Goal: Task Accomplishment & Management: Manage account settings

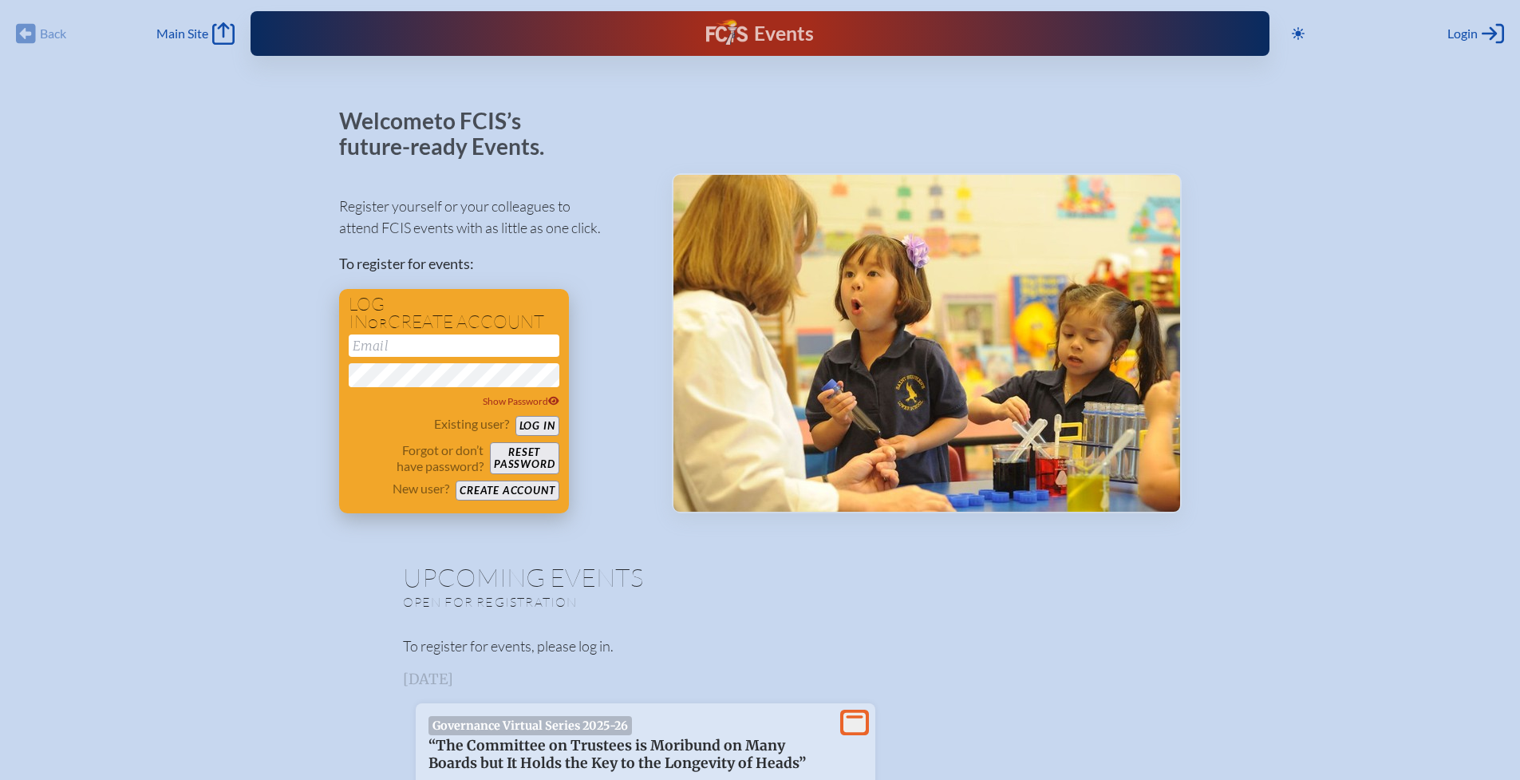
type input "[EMAIL_ADDRESS][DOMAIN_NAME]"
click at [541, 428] on button "Log in" at bounding box center [538, 426] width 44 height 20
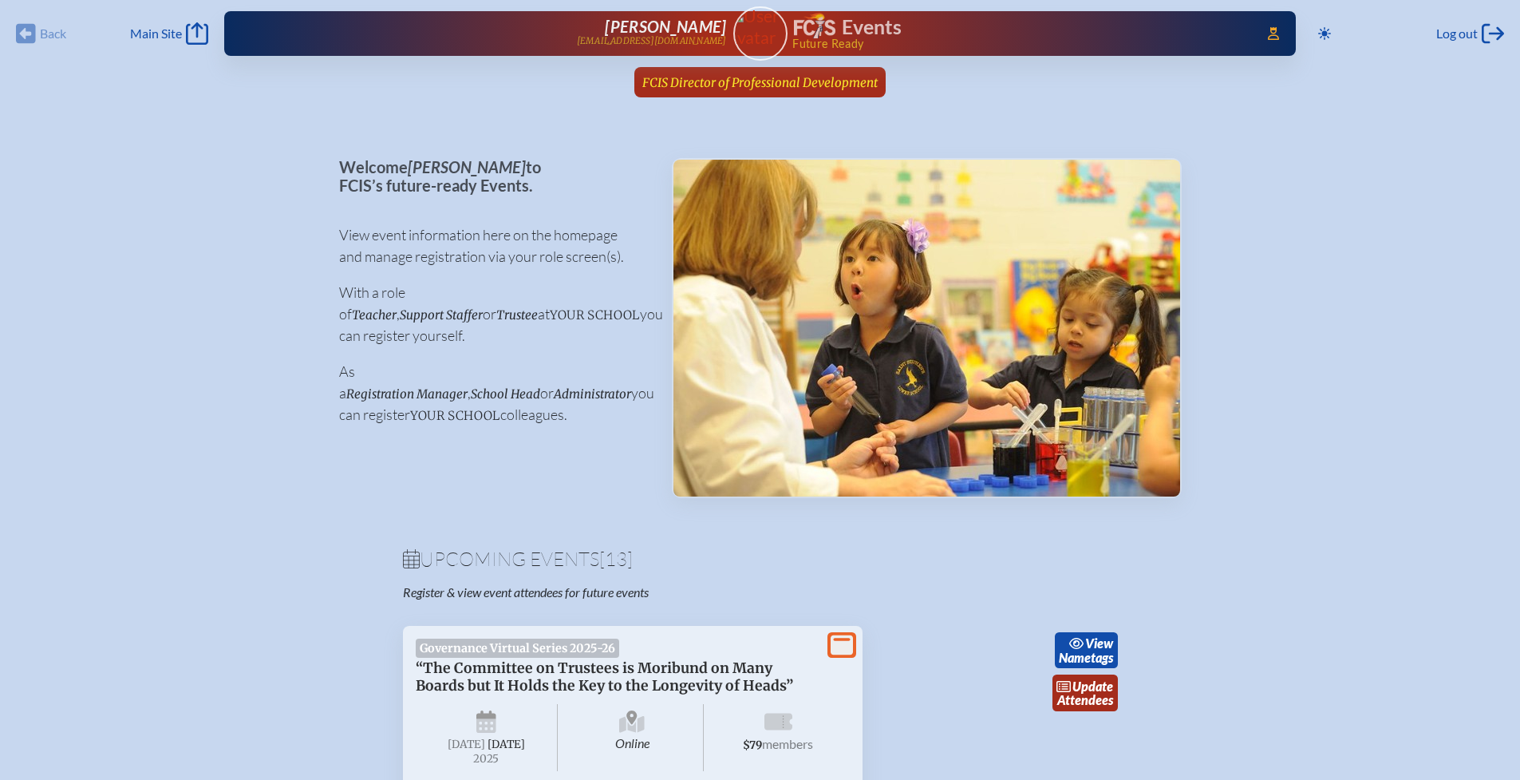
click at [765, 81] on span "FCIS Director of Professional Development" at bounding box center [759, 82] width 235 height 15
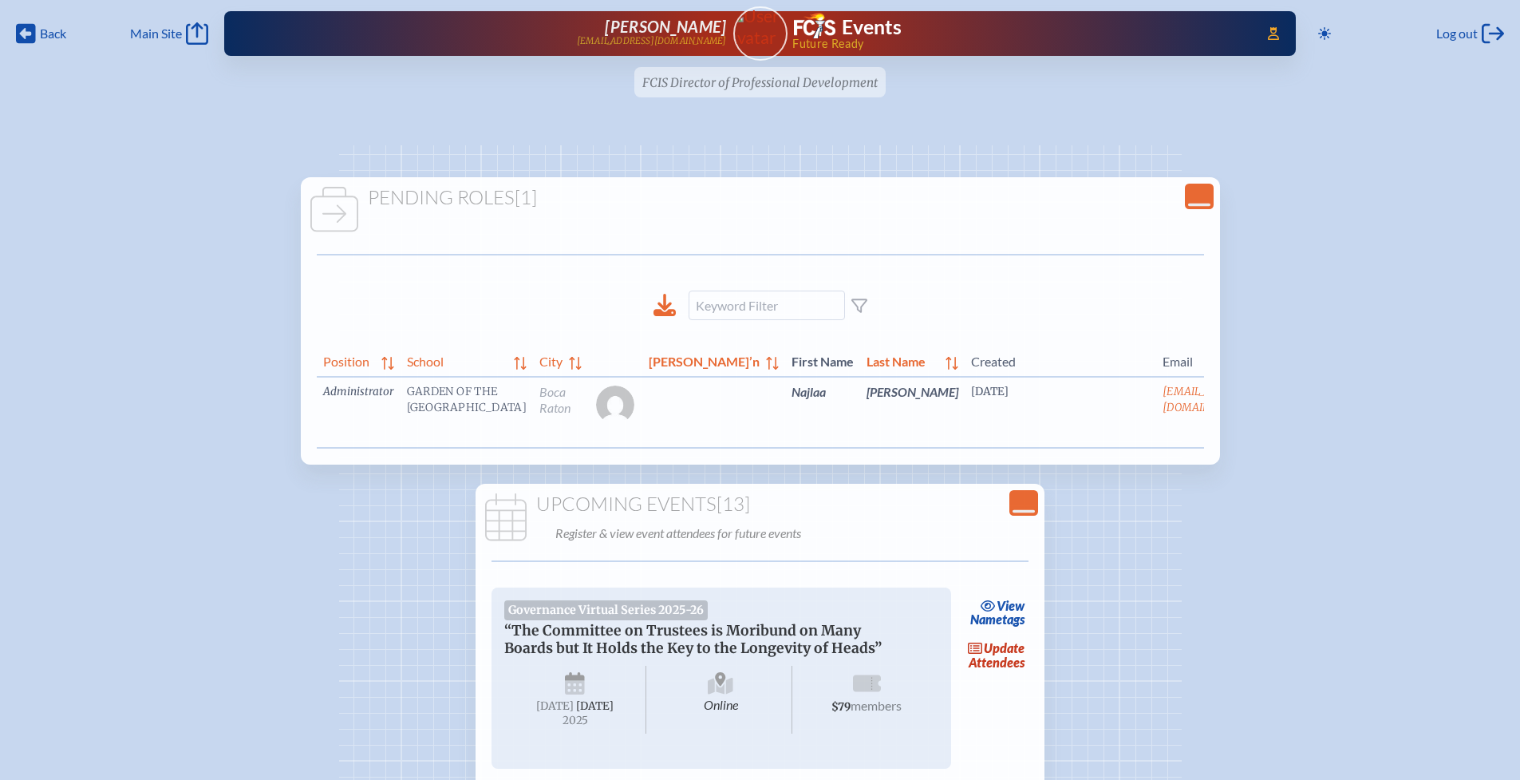
click at [1268, 428] on link "edit Person’s Details" at bounding box center [1294, 415] width 53 height 50
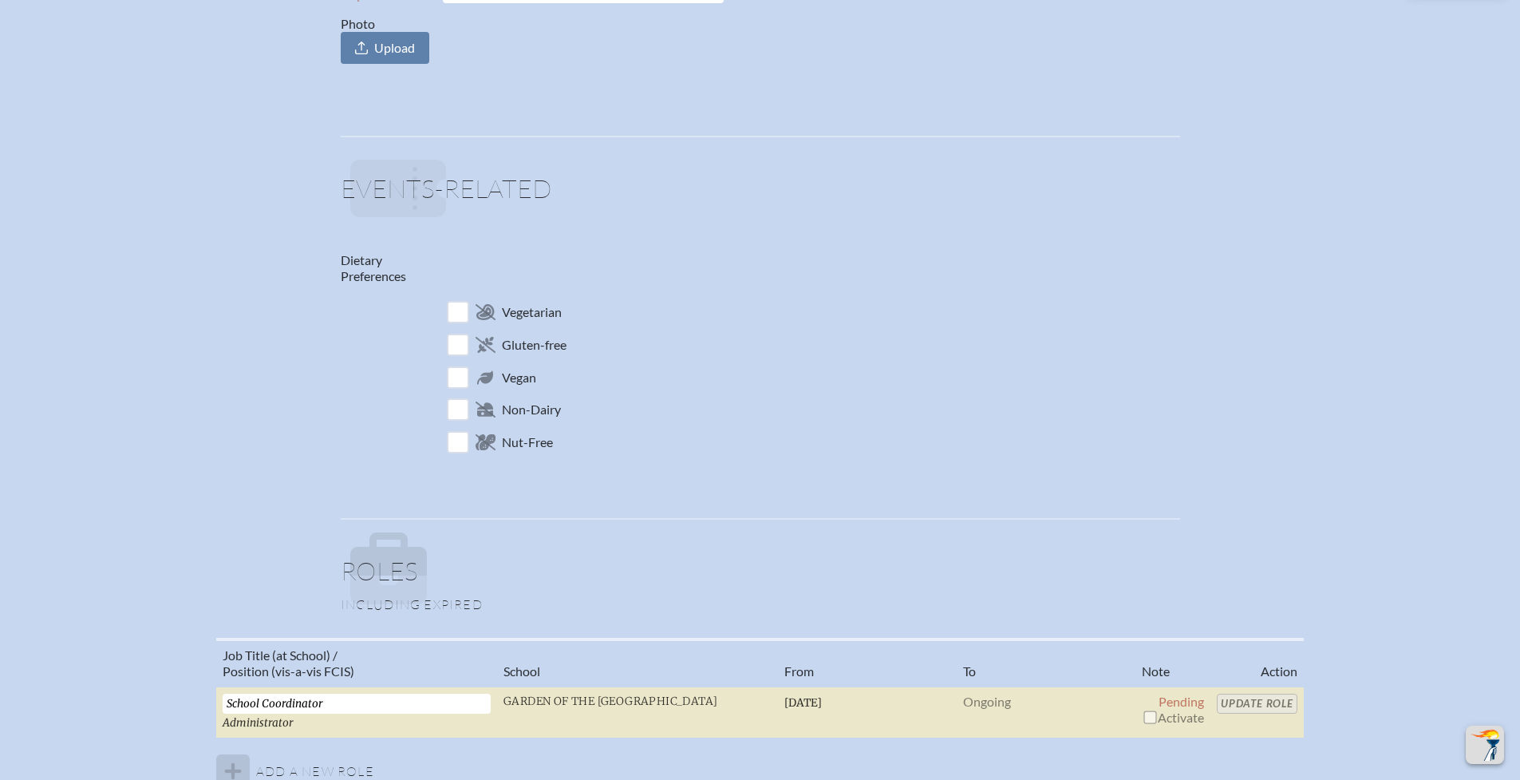
scroll to position [908, 0]
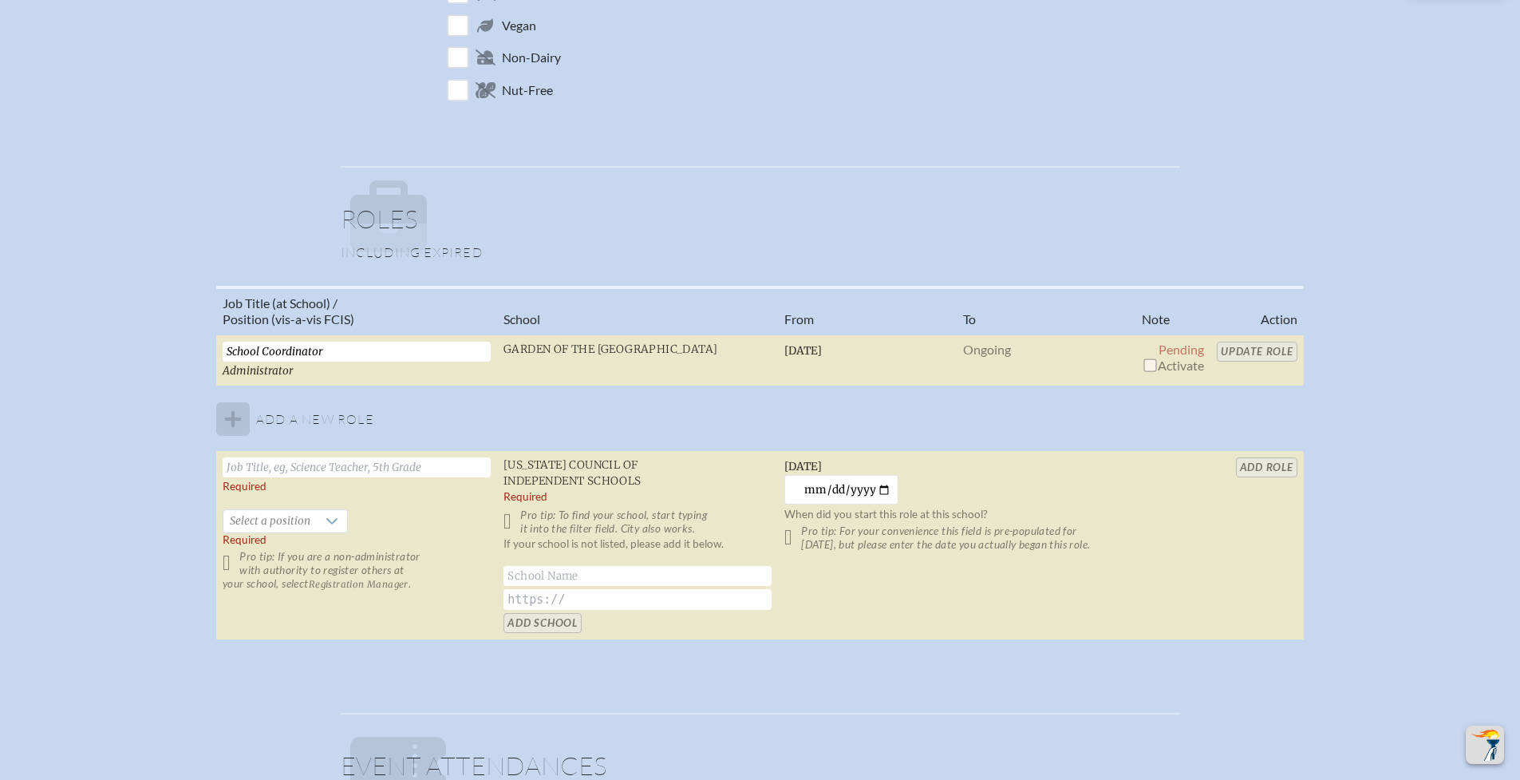
click at [1156, 364] on input "checkbox" at bounding box center [1150, 364] width 13 height 13
checkbox input "true"
click at [1252, 349] on input "Update Role" at bounding box center [1257, 352] width 81 height 20
